Goal: Information Seeking & Learning: Learn about a topic

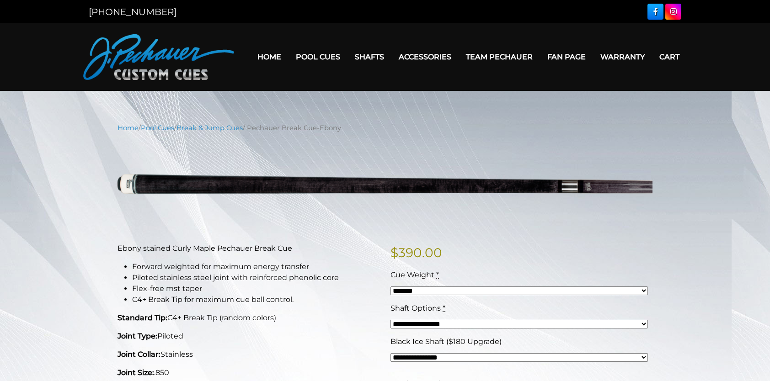
select select "*****"
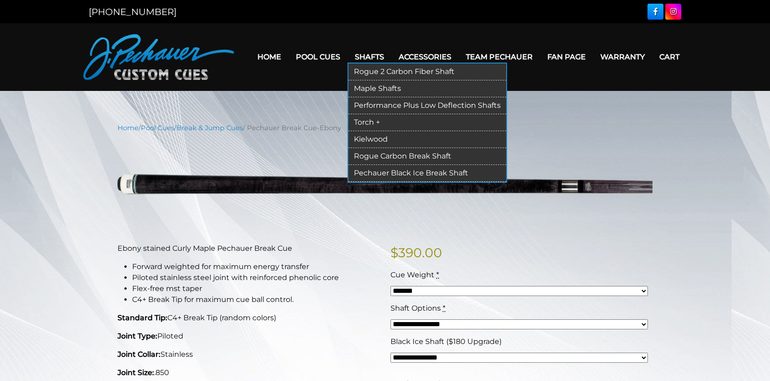
click at [372, 59] on link "Shafts" at bounding box center [369, 56] width 44 height 23
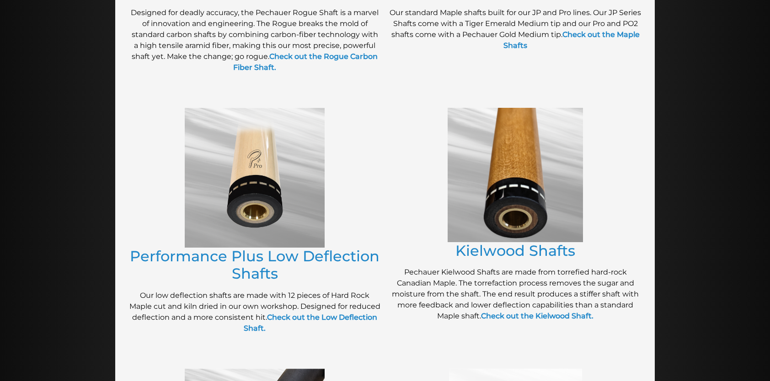
scroll to position [355, 0]
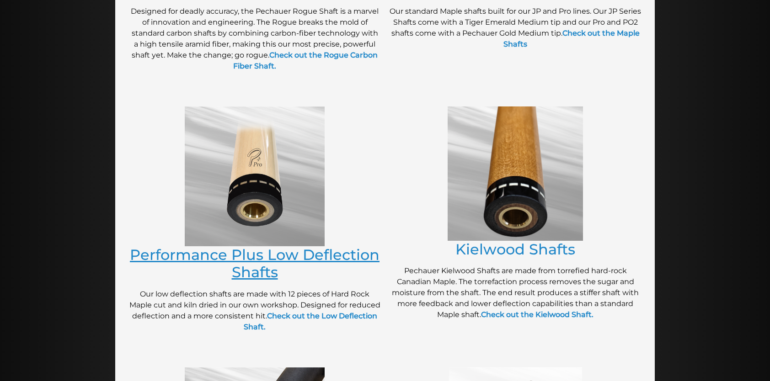
click at [271, 259] on link "Performance Plus Low Deflection Shafts" at bounding box center [255, 263] width 250 height 35
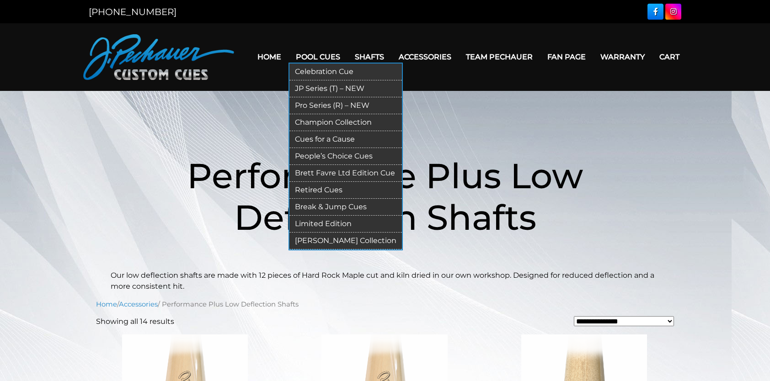
click at [330, 203] on link "Break & Jump Cues" at bounding box center [345, 207] width 112 height 17
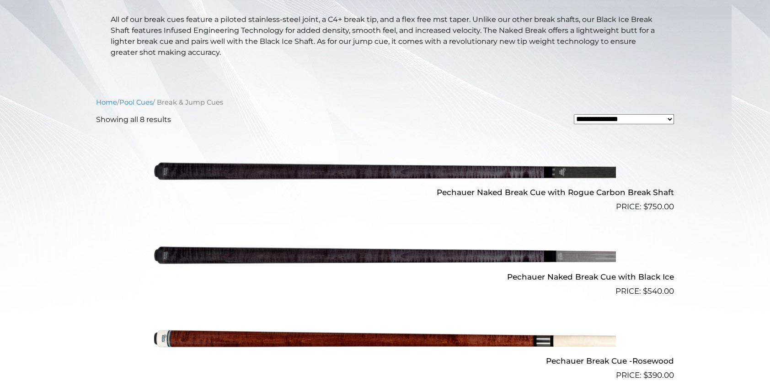
scroll to position [211, 0]
